Goal: Information Seeking & Learning: Find specific fact

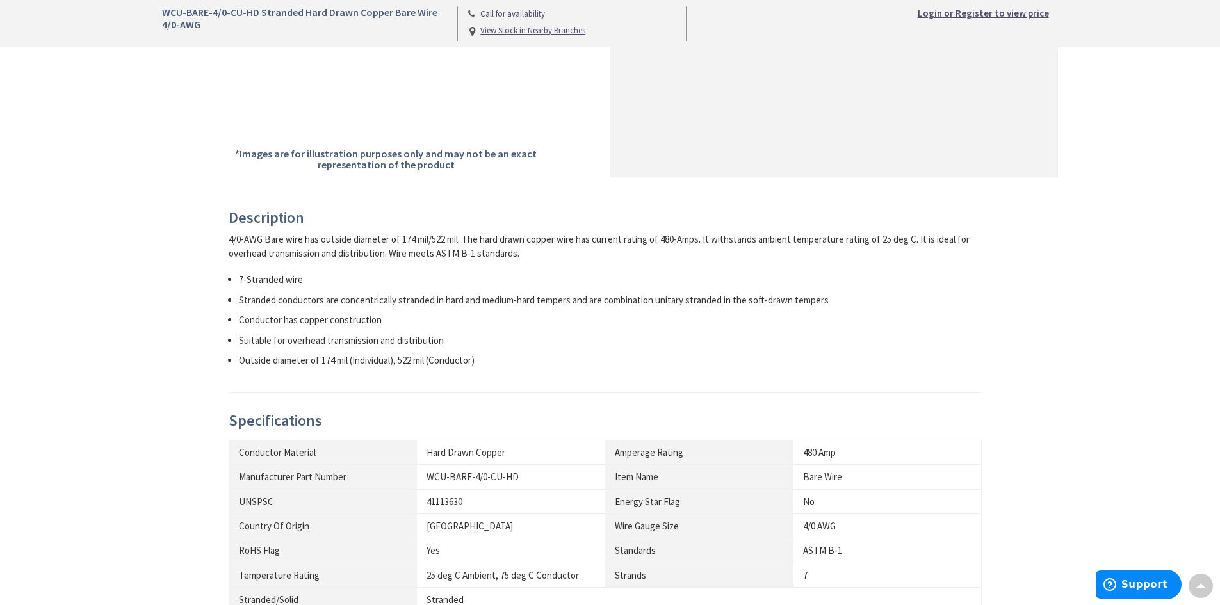
scroll to position [384, 0]
drag, startPoint x: 402, startPoint y: 361, endPoint x: 505, endPoint y: 362, distance: 103.1
click at [505, 362] on li "Outside diameter of 174 mil (Individual), 522 mil (Conductor)" at bounding box center [610, 361] width 743 height 13
click at [516, 363] on li "Outside diameter of 174 mil (Individual), 522 mil (Conductor)" at bounding box center [610, 361] width 743 height 13
click at [394, 362] on li "Outside diameter of 174 mil (Individual), 522 mil (Conductor)" at bounding box center [610, 361] width 743 height 13
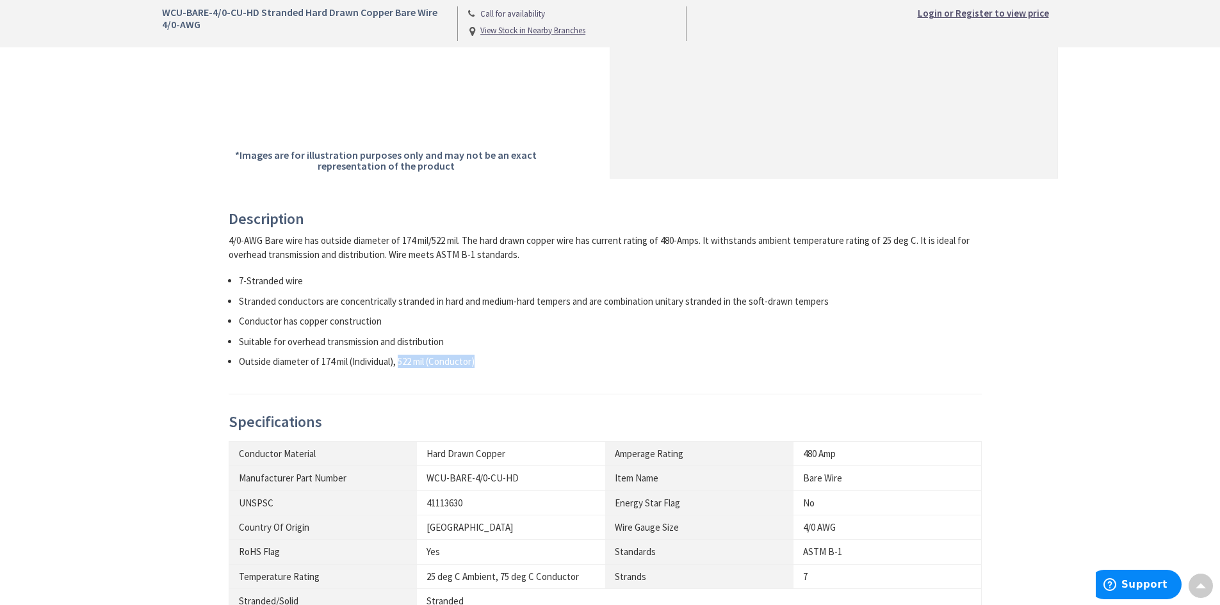
drag, startPoint x: 401, startPoint y: 361, endPoint x: 507, endPoint y: 361, distance: 106.3
click at [507, 361] on li "Outside diameter of 174 mil (Individual), 522 mil (Conductor)" at bounding box center [610, 361] width 743 height 13
click at [489, 378] on div "Description 4/0-AWG Bare wire has outside diameter of 174 mil/522 mil. The hard…" at bounding box center [606, 303] width 754 height 184
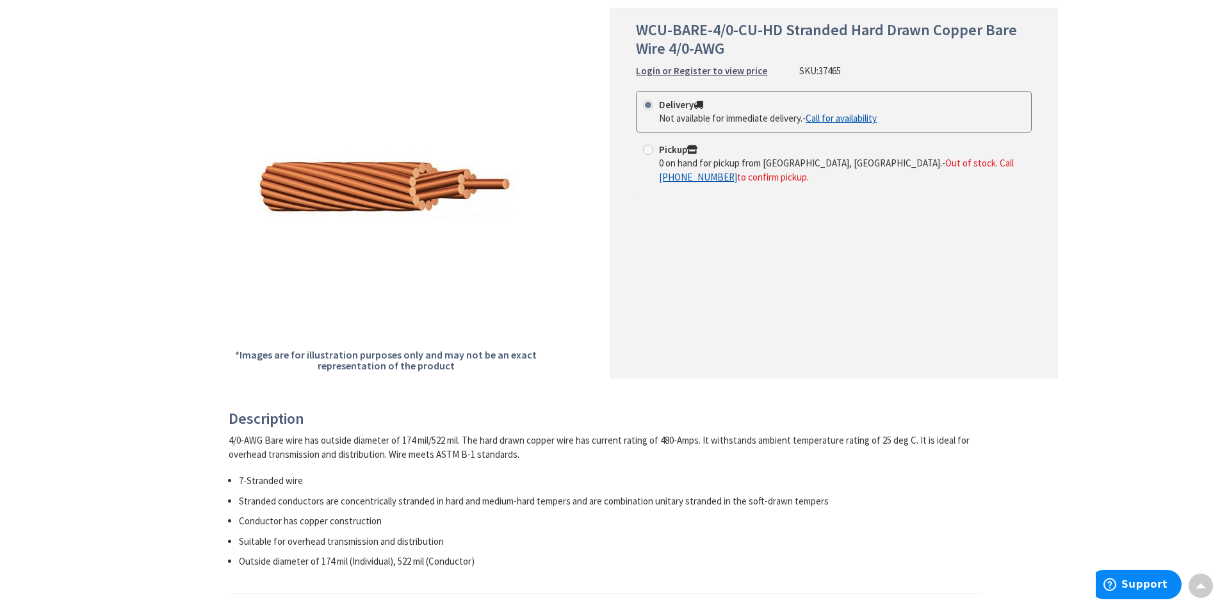
scroll to position [320, 0]
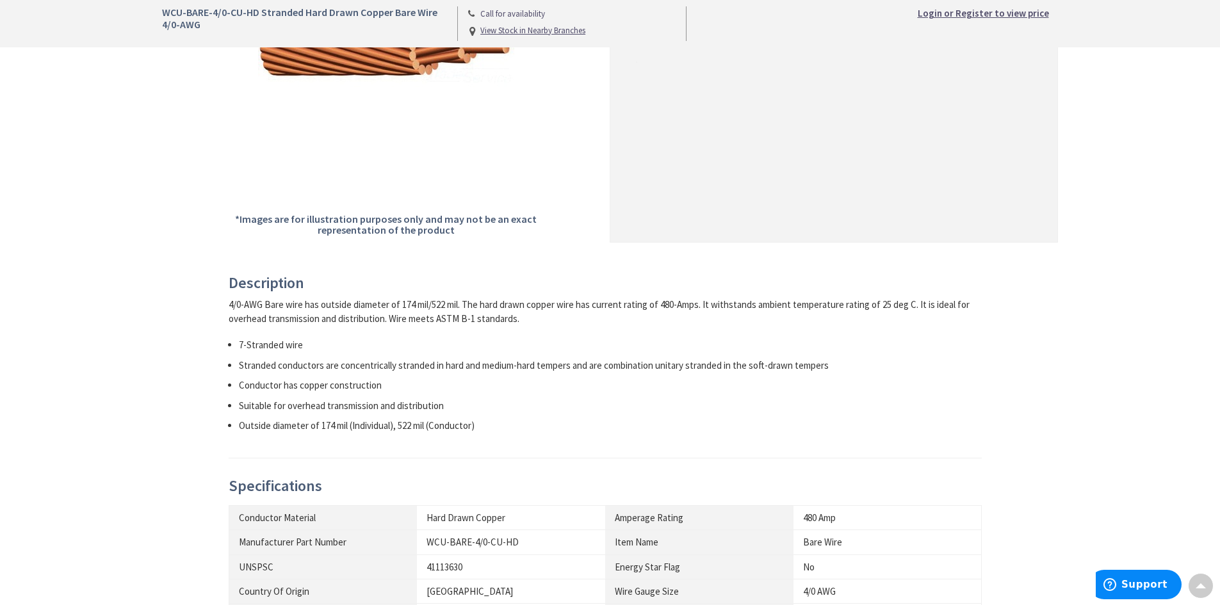
drag, startPoint x: 663, startPoint y: 304, endPoint x: 706, endPoint y: 314, distance: 44.3
click at [706, 314] on div "4/0-AWG Bare wire has outside diameter of 174 mil/522 mil. The hard drawn coppe…" at bounding box center [606, 312] width 754 height 28
click at [697, 328] on div "4/0-AWG Bare wire has outside diameter of 174 mil/522 mil. The hard drawn coppe…" at bounding box center [606, 365] width 754 height 134
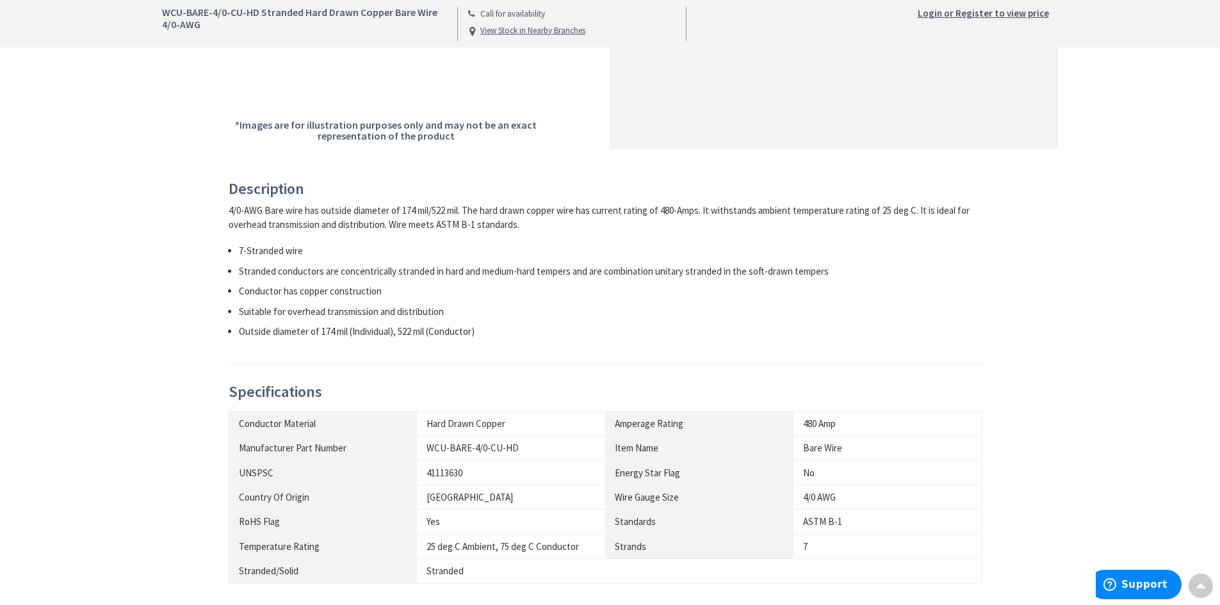
scroll to position [448, 0]
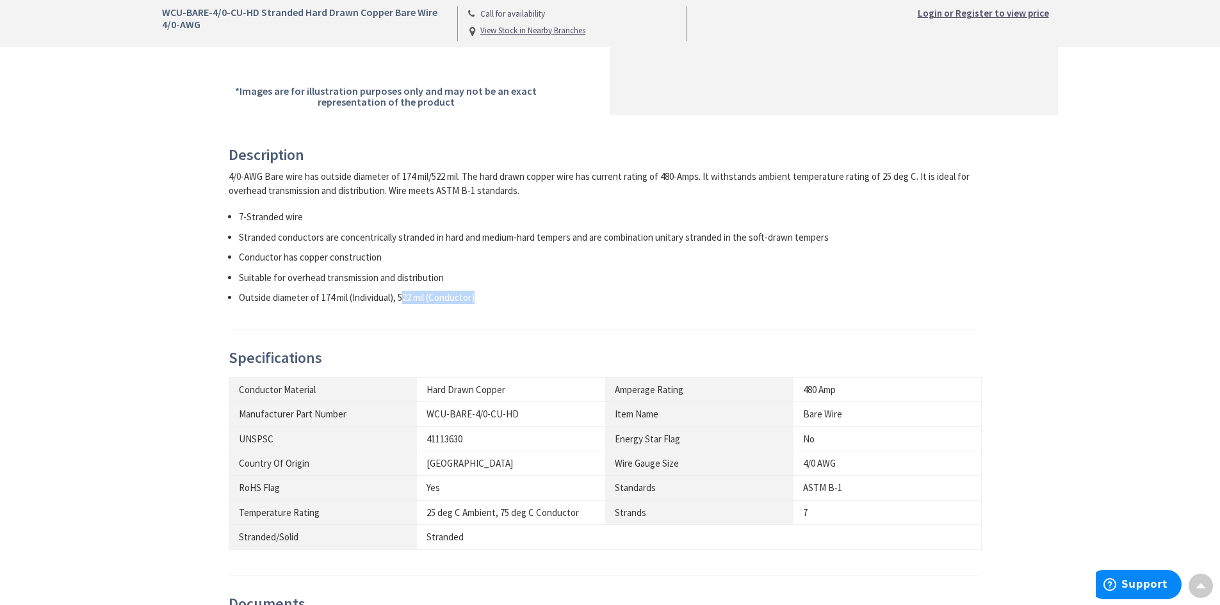
drag, startPoint x: 412, startPoint y: 300, endPoint x: 489, endPoint y: 300, distance: 77.5
click at [489, 300] on li "Outside diameter of 174 mil (Individual), 522 mil (Conductor)" at bounding box center [610, 297] width 743 height 13
